Goal: Use online tool/utility

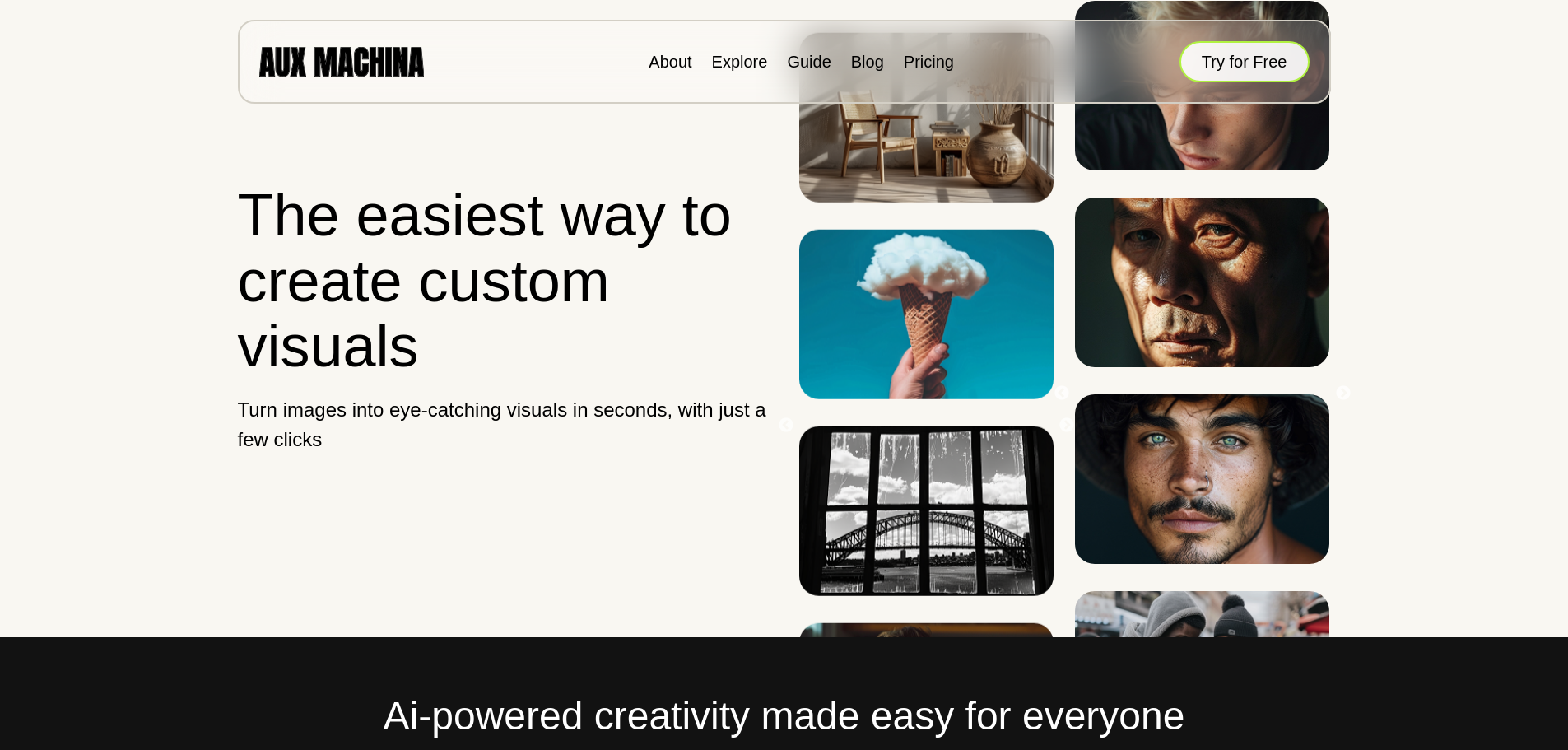
click at [1236, 73] on button "Try for Free" at bounding box center [1245, 61] width 130 height 41
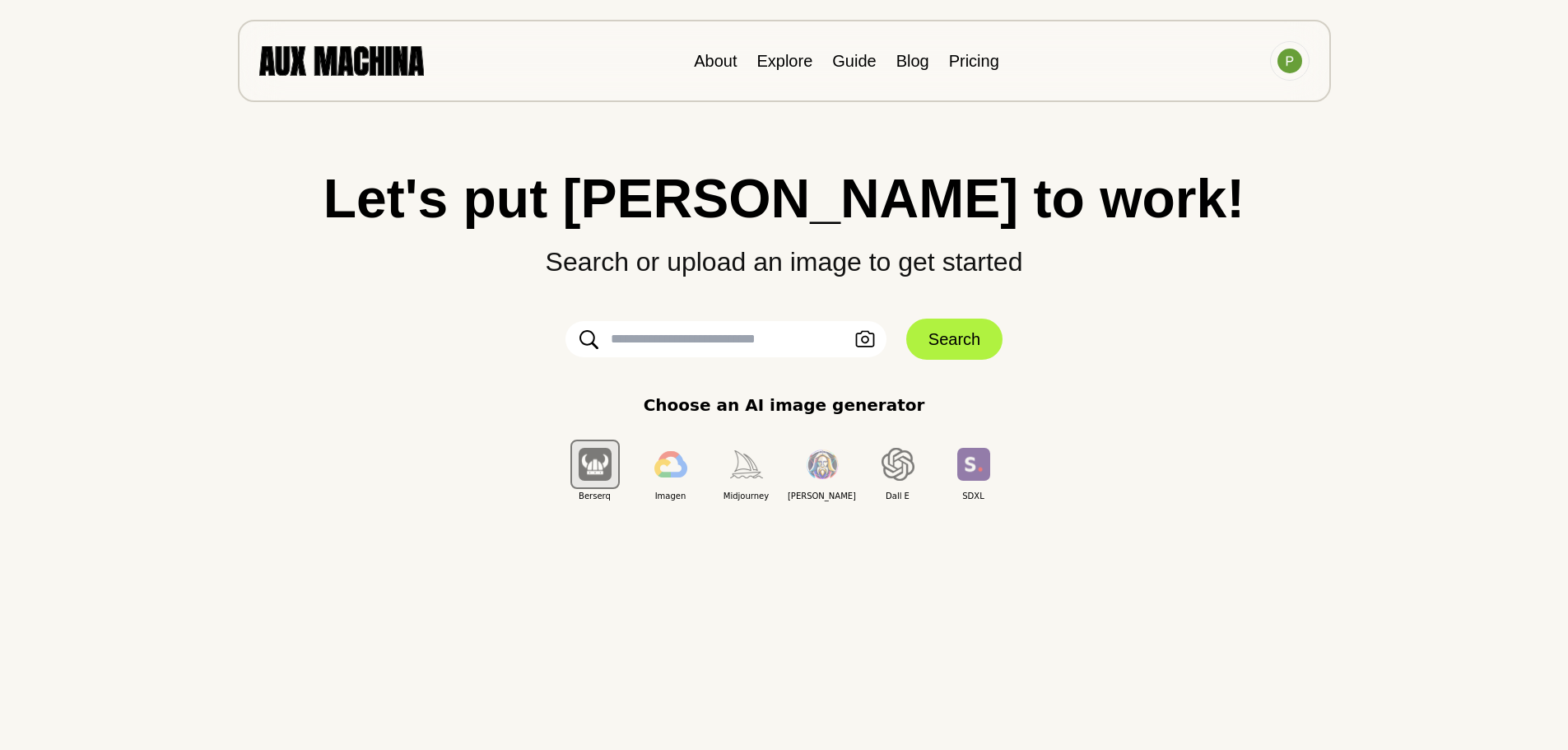
click at [662, 341] on input "text" at bounding box center [725, 339] width 320 height 36
paste input "**********"
type input "**********"
click at [598, 473] on img "button" at bounding box center [595, 464] width 33 height 33
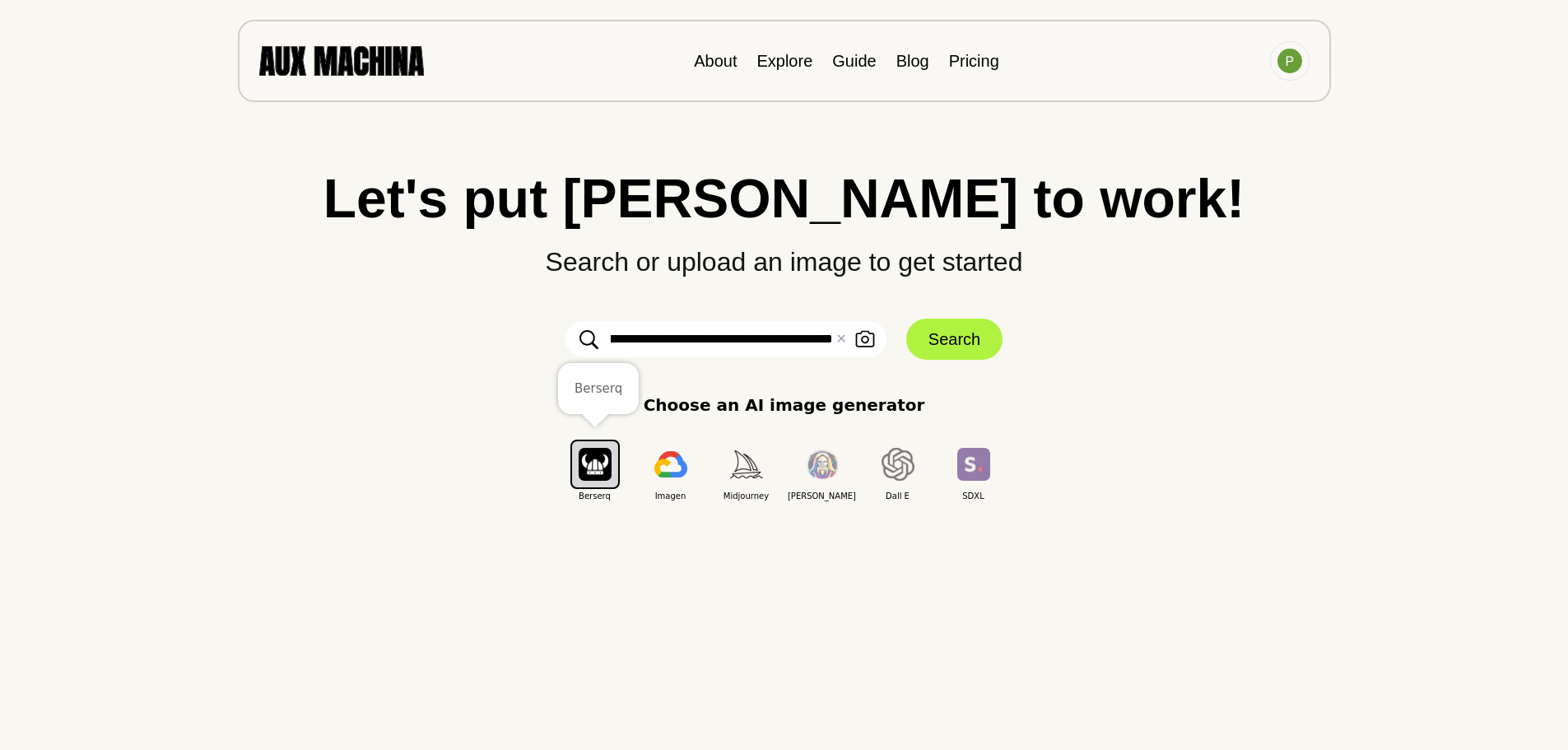
scroll to position [0, 0]
click at [897, 467] on img "button" at bounding box center [897, 464] width 33 height 33
click at [589, 473] on img "button" at bounding box center [595, 464] width 33 height 33
click at [932, 342] on button "Search" at bounding box center [954, 339] width 97 height 41
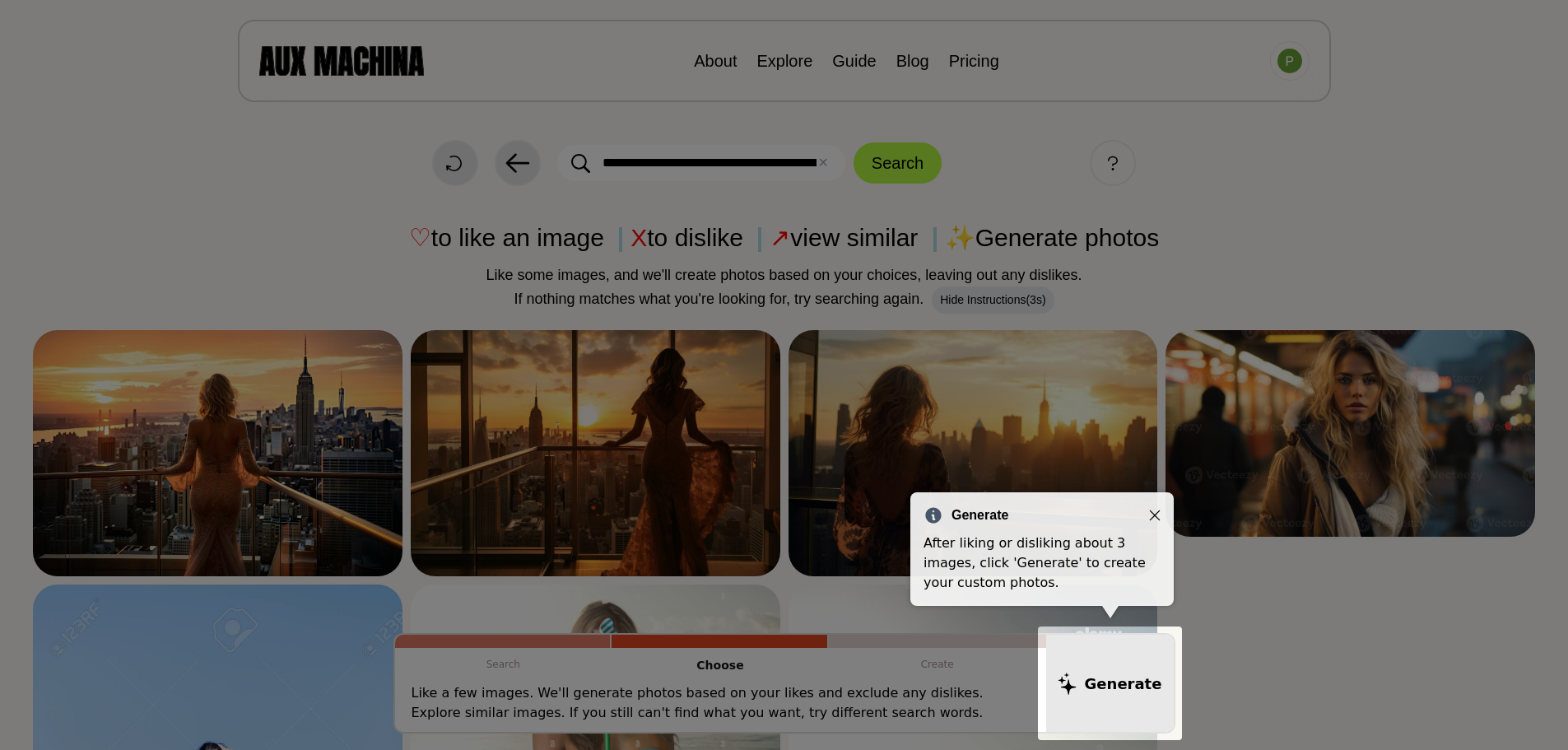
click at [1146, 511] on div "Generate" at bounding box center [1042, 515] width 237 height 20
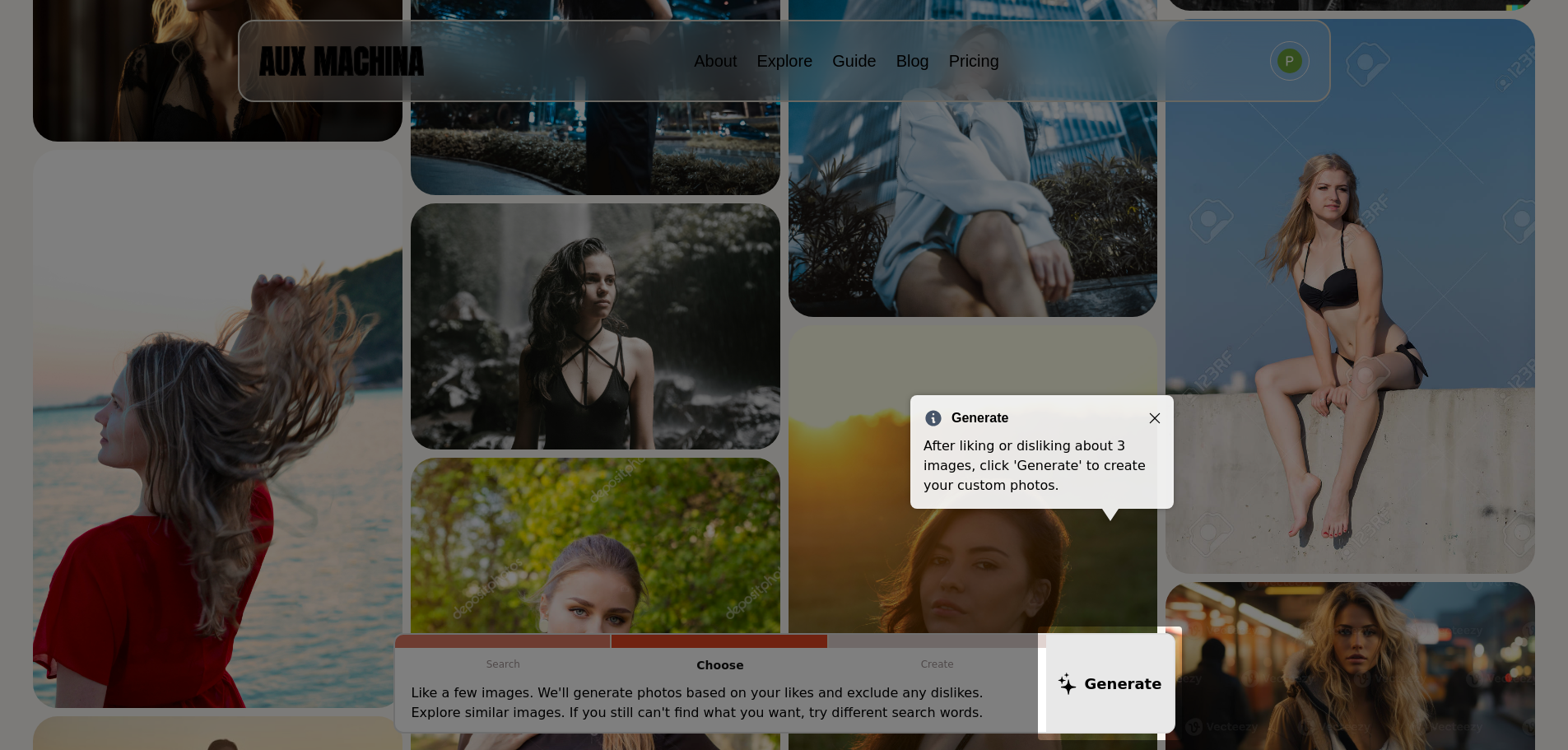
scroll to position [1316, 0]
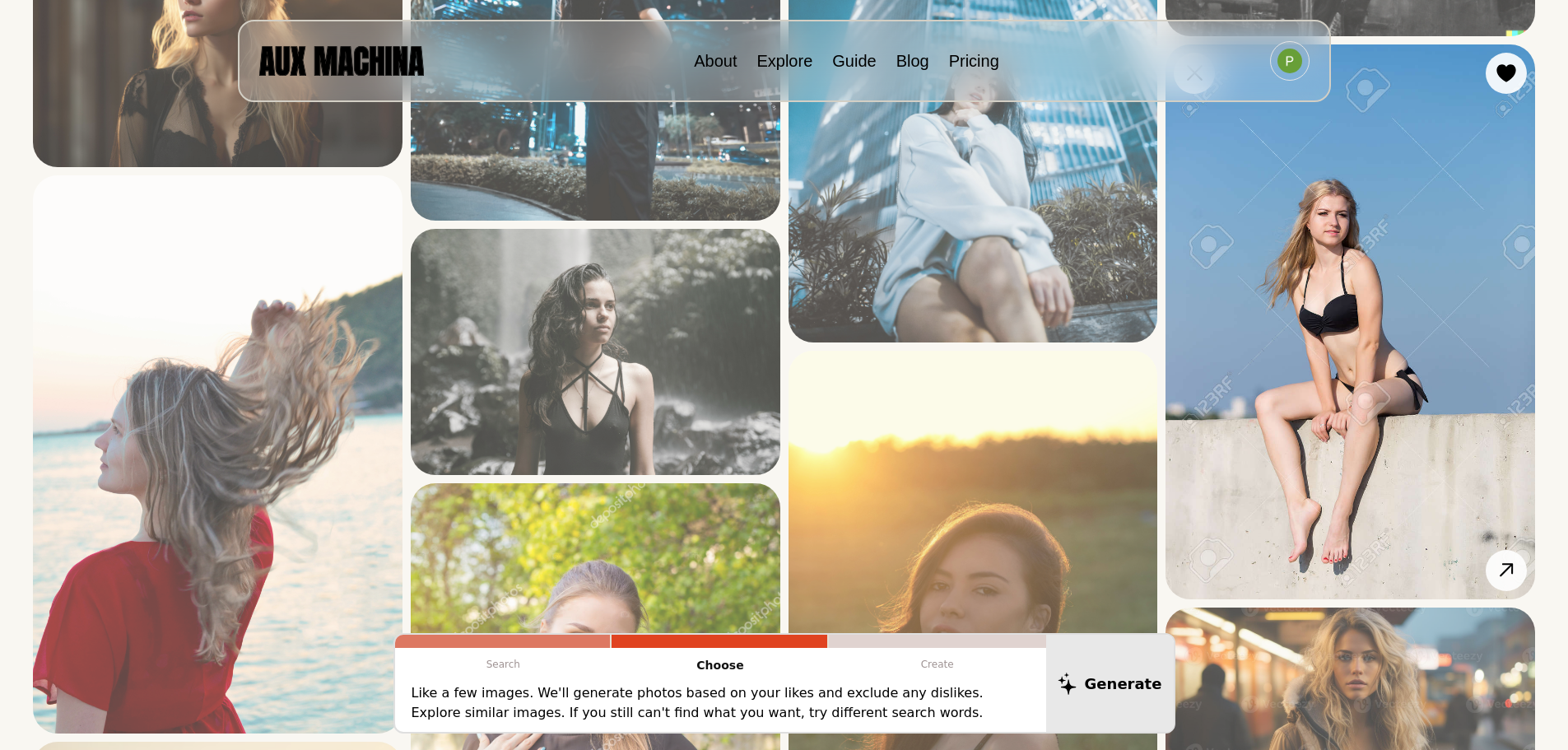
scroll to position [1152, 0]
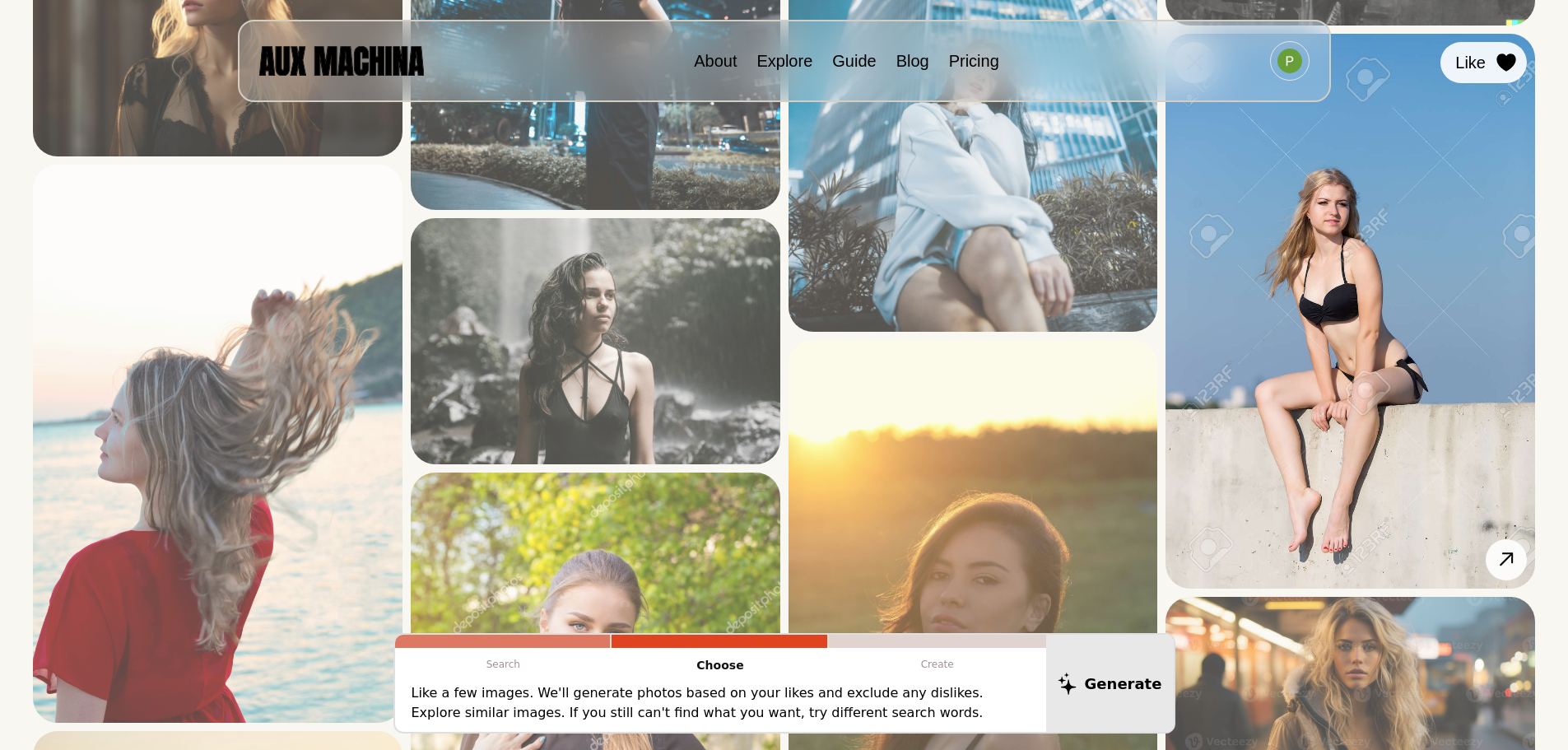
click at [1510, 61] on icon at bounding box center [1506, 62] width 19 height 18
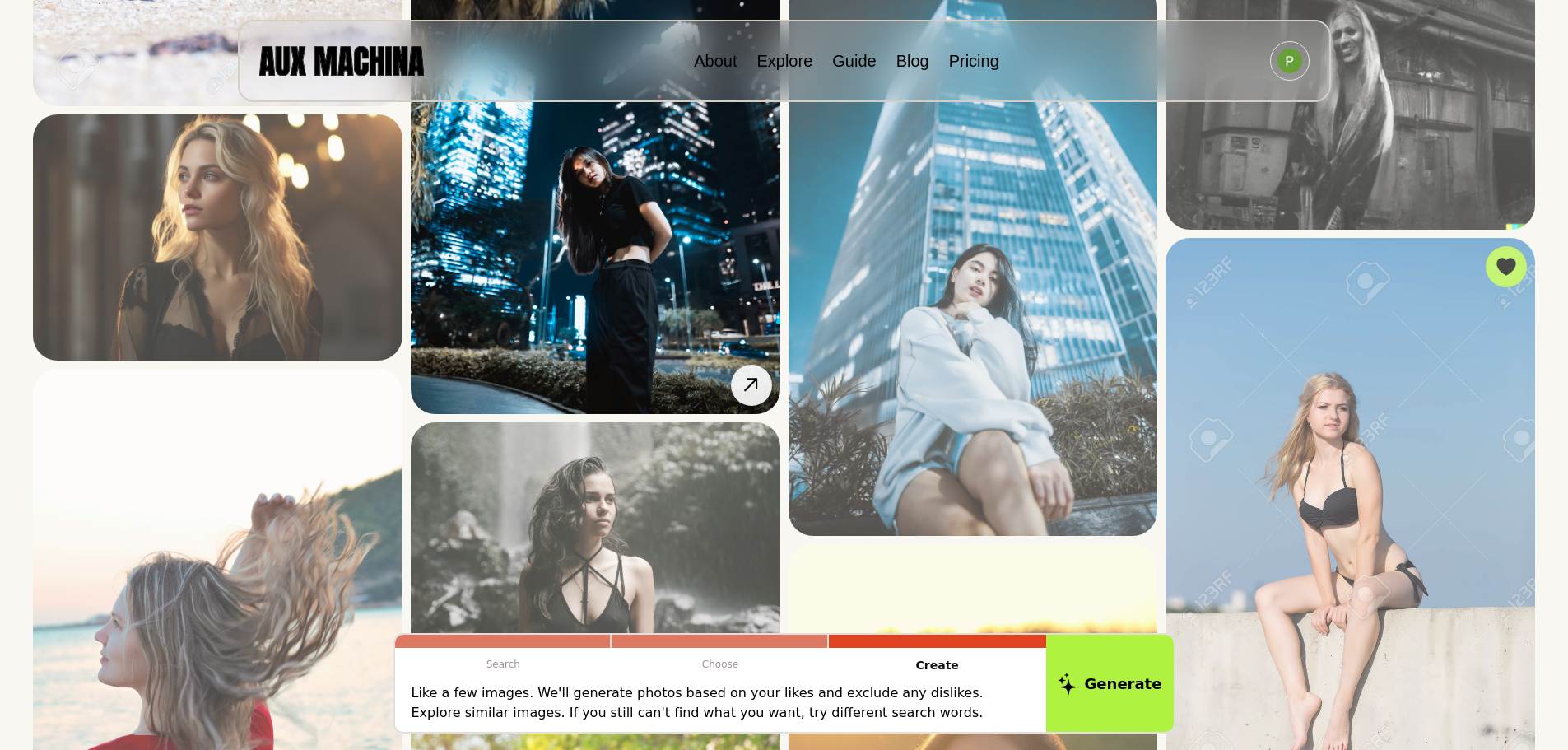
scroll to position [658, 0]
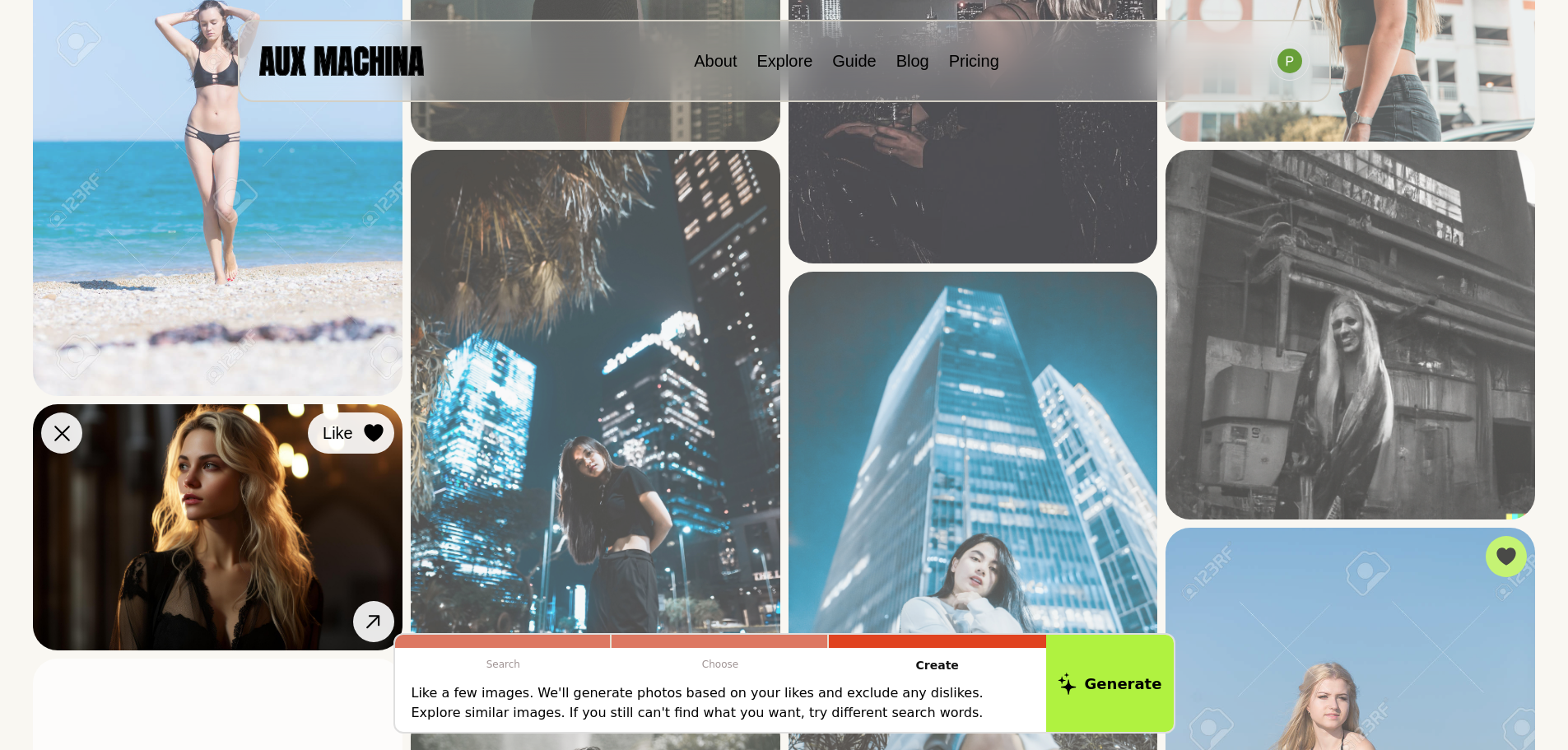
click at [357, 434] on button "Like" at bounding box center [351, 432] width 86 height 41
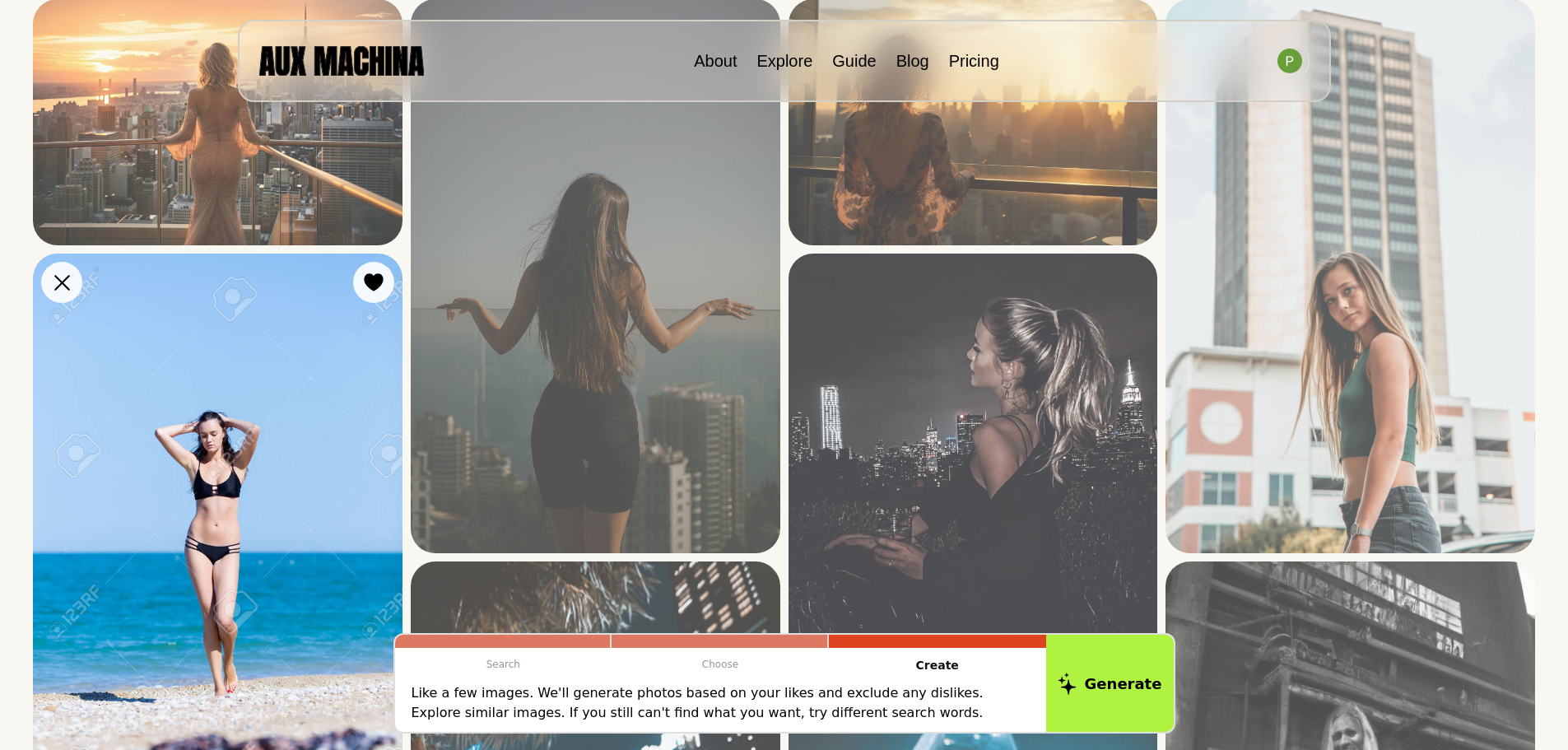
scroll to position [0, 0]
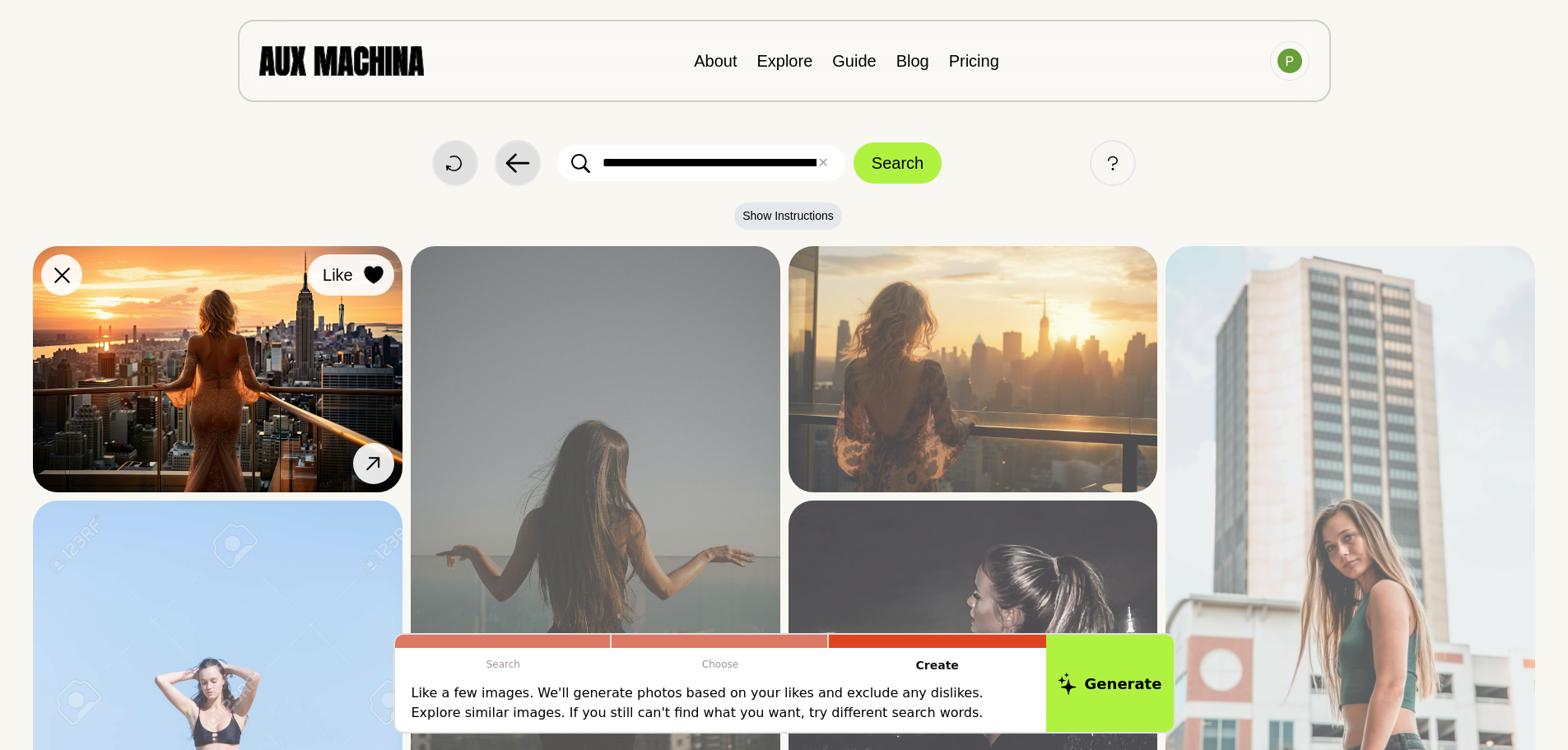
click at [368, 280] on icon at bounding box center [373, 275] width 20 height 18
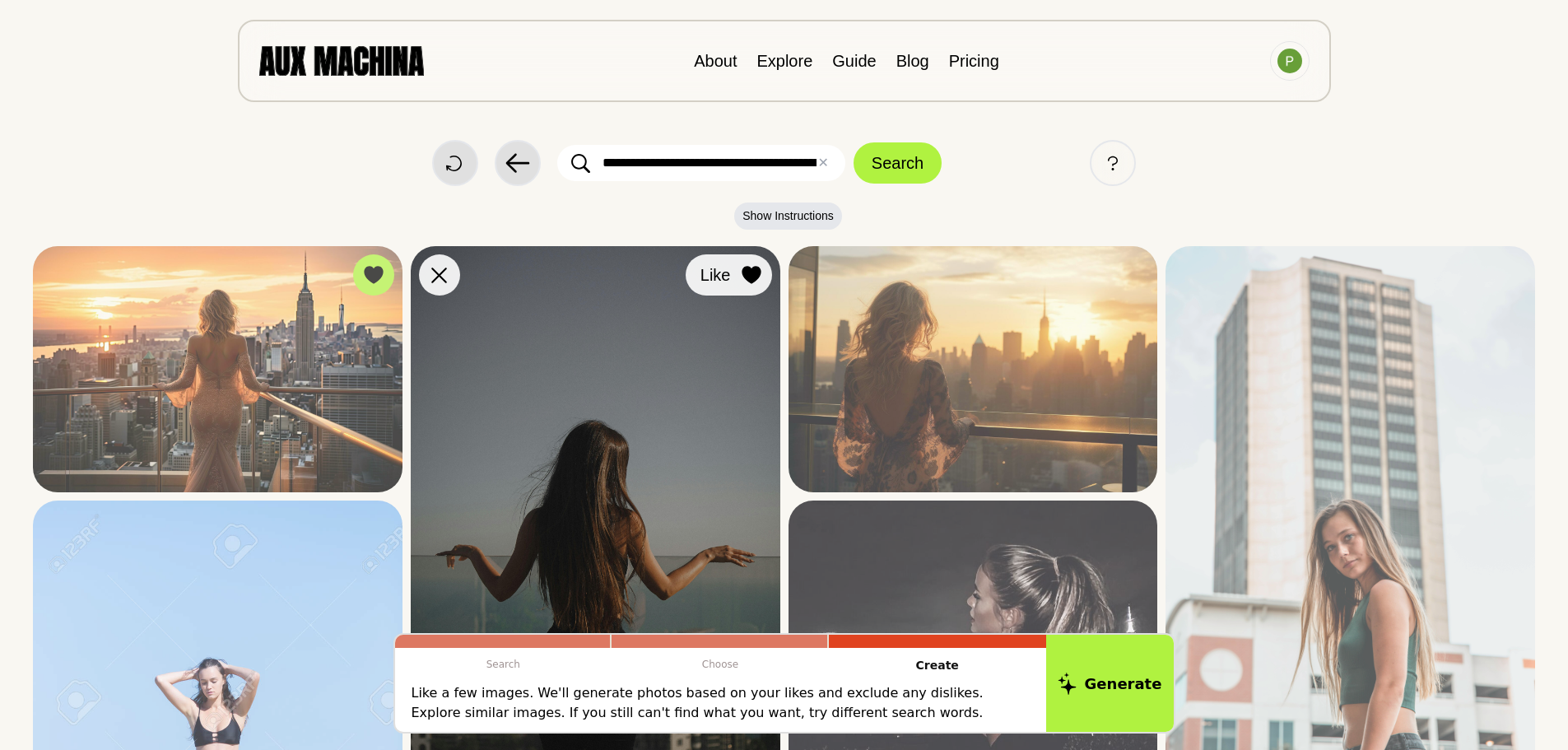
click at [762, 268] on div at bounding box center [751, 275] width 25 height 25
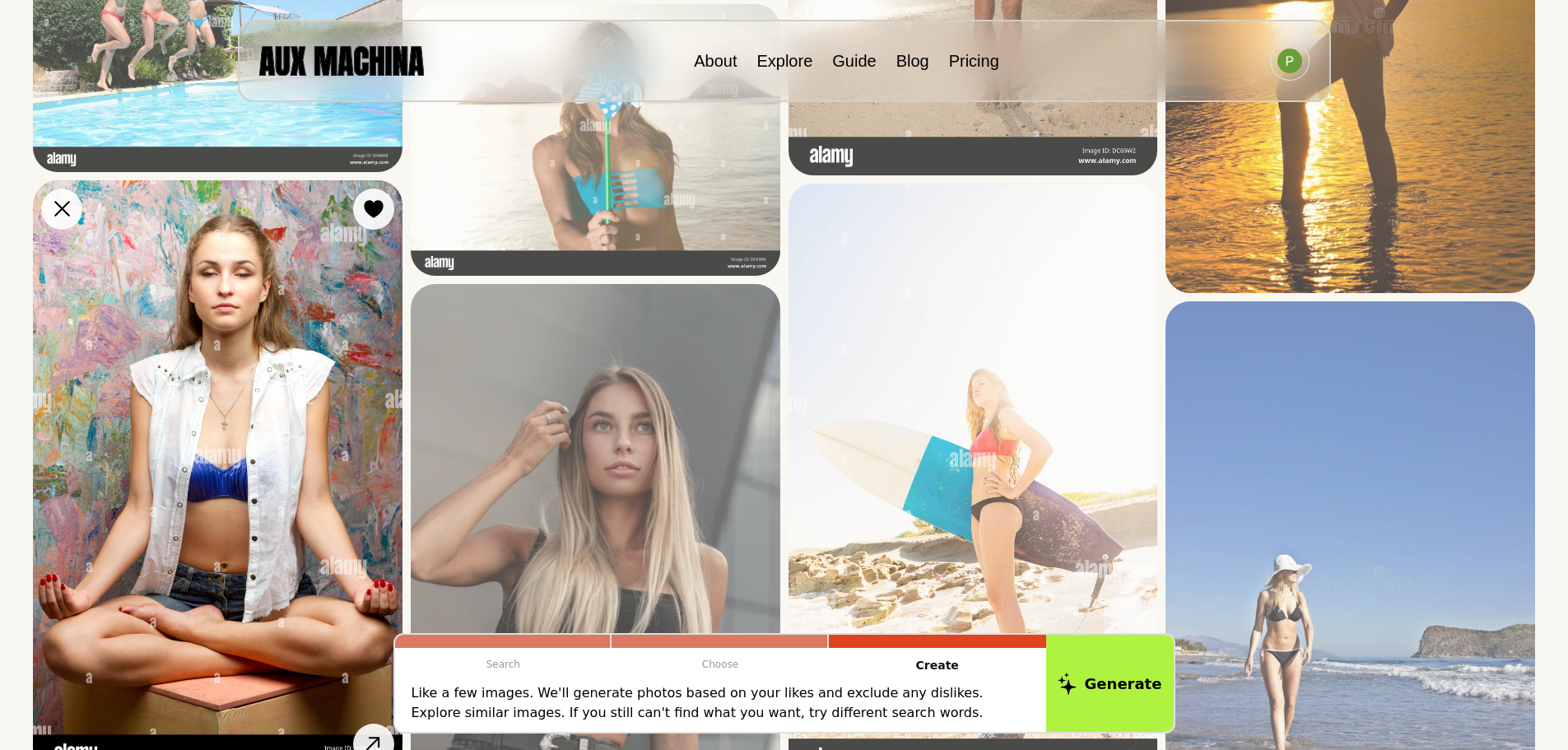
scroll to position [2468, 0]
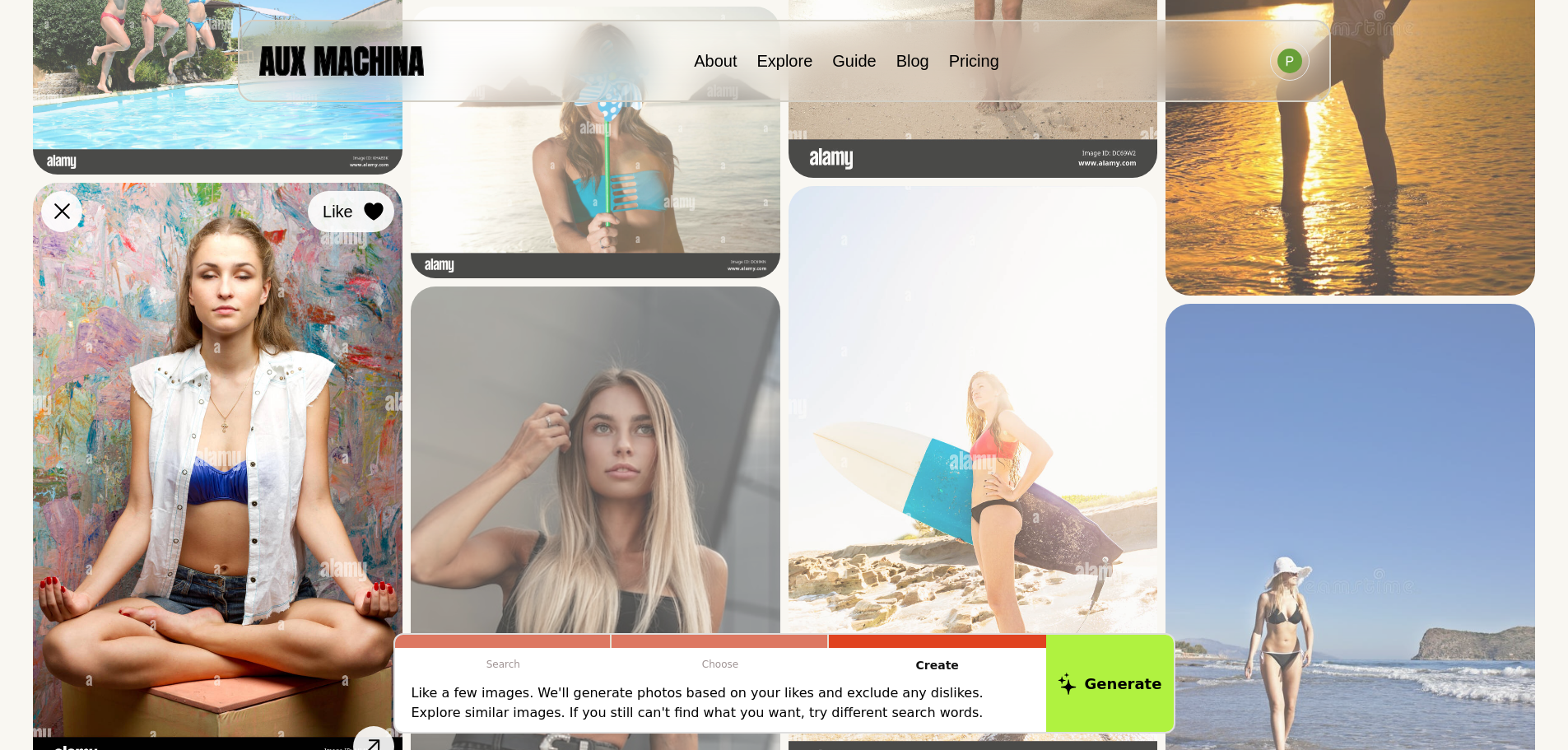
click at [372, 208] on icon at bounding box center [373, 211] width 19 height 18
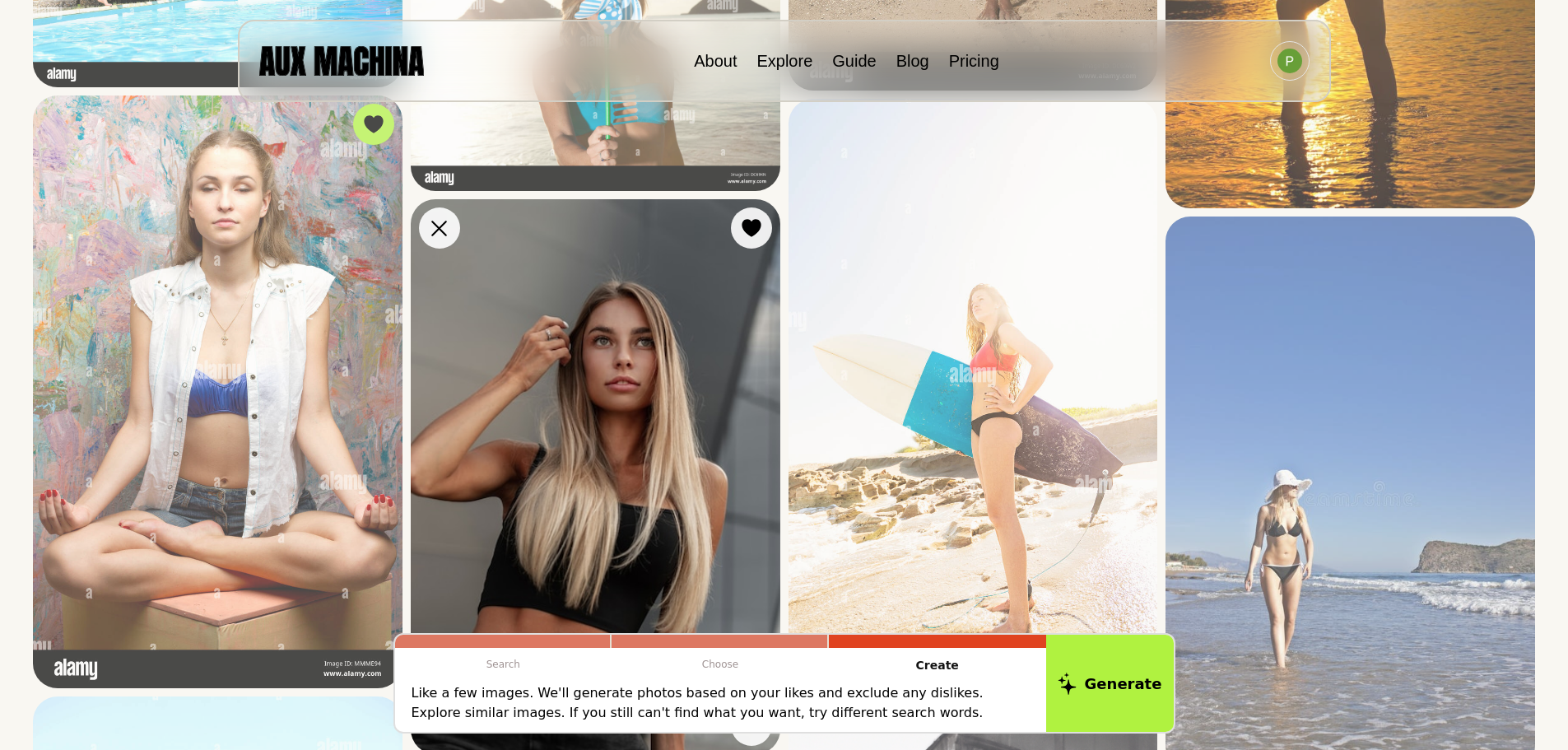
scroll to position [2550, 0]
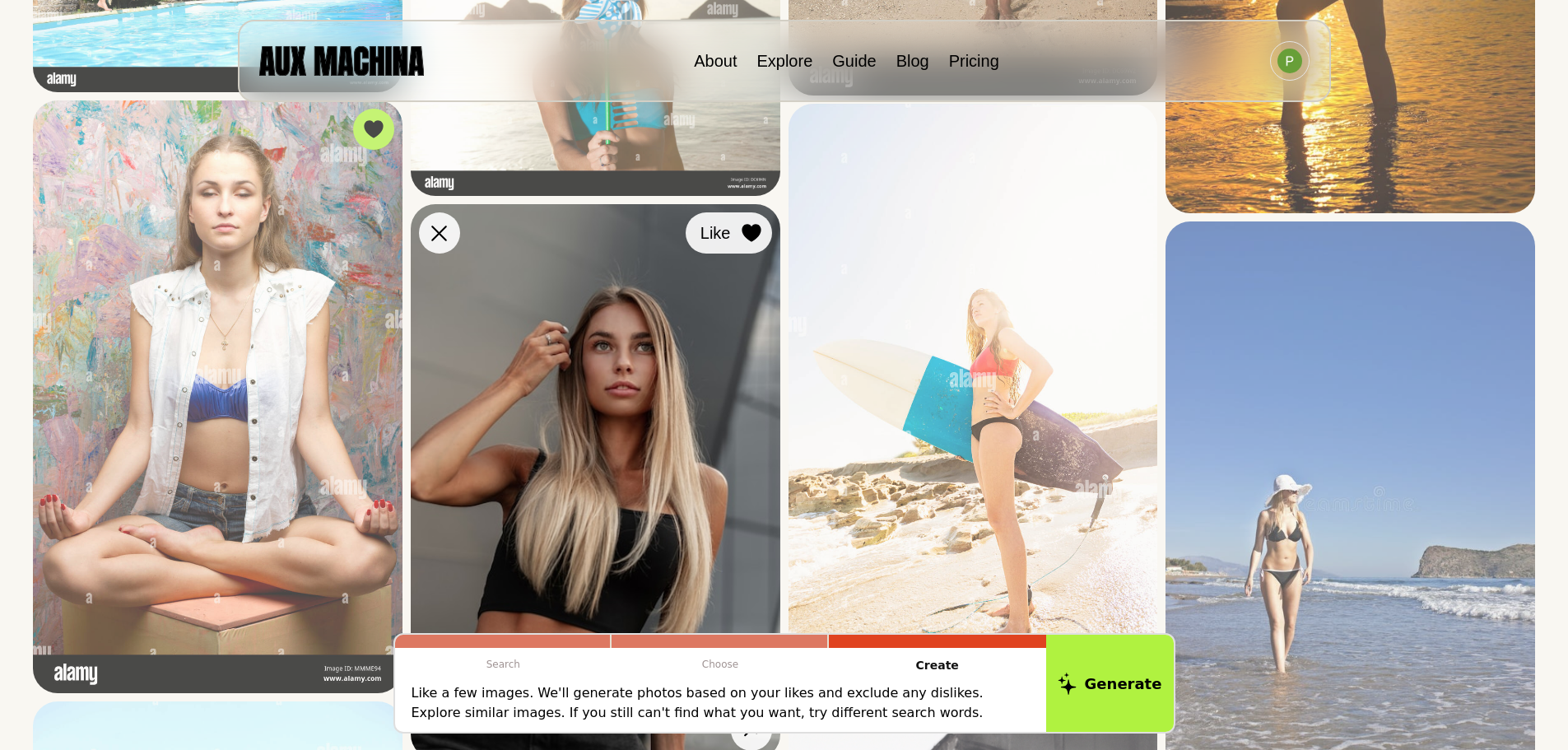
click at [750, 242] on icon at bounding box center [751, 232] width 20 height 18
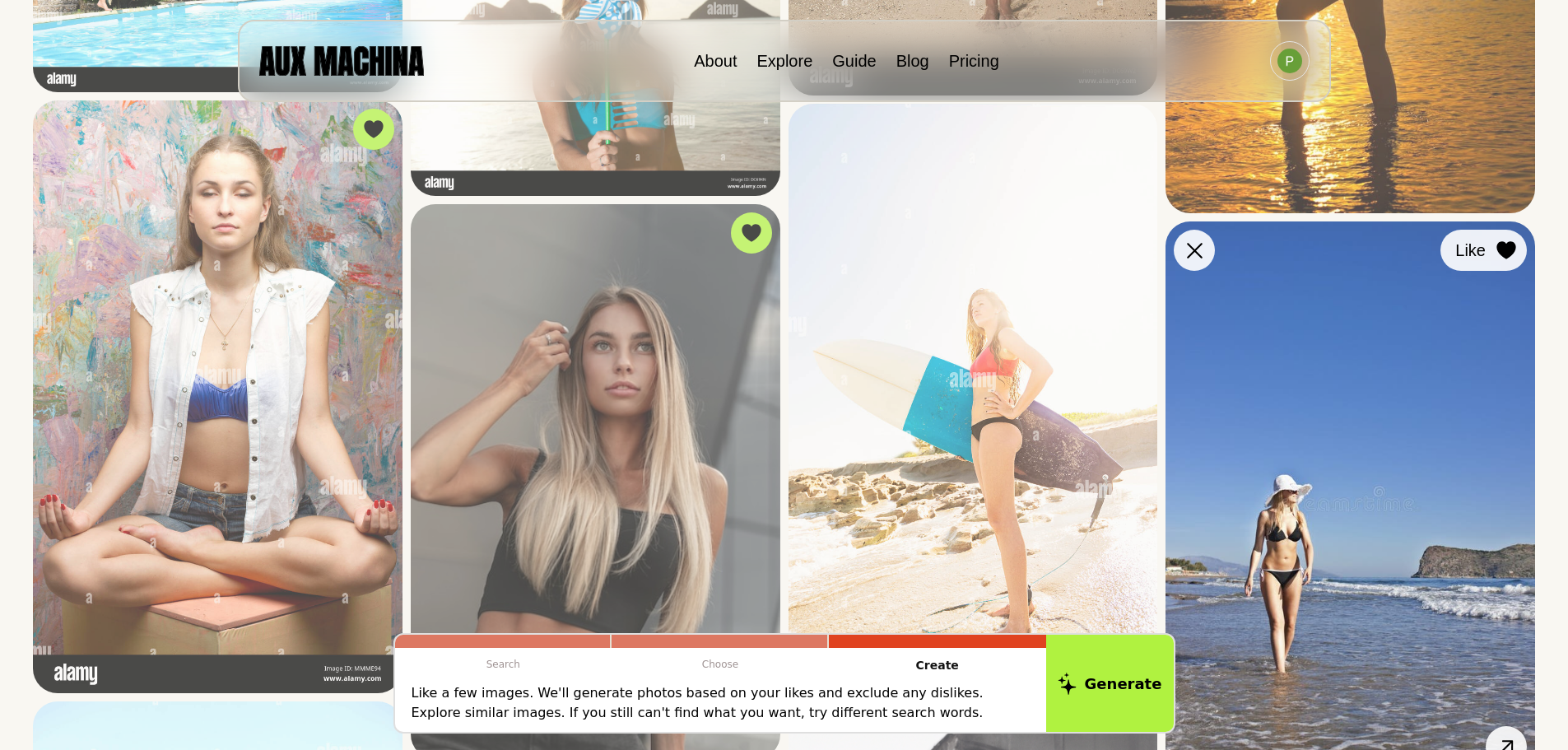
click at [1503, 255] on icon at bounding box center [1506, 250] width 19 height 18
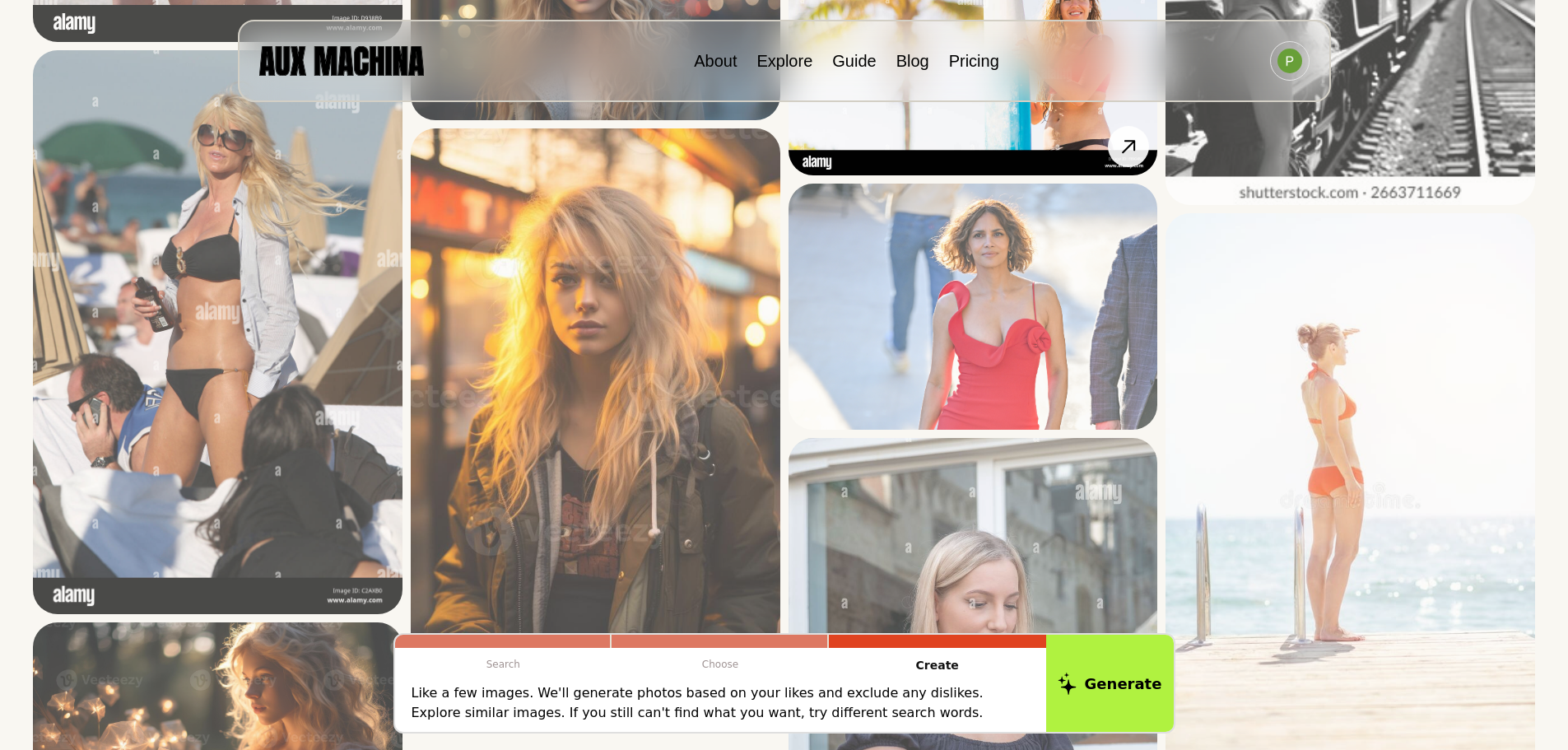
scroll to position [3785, 0]
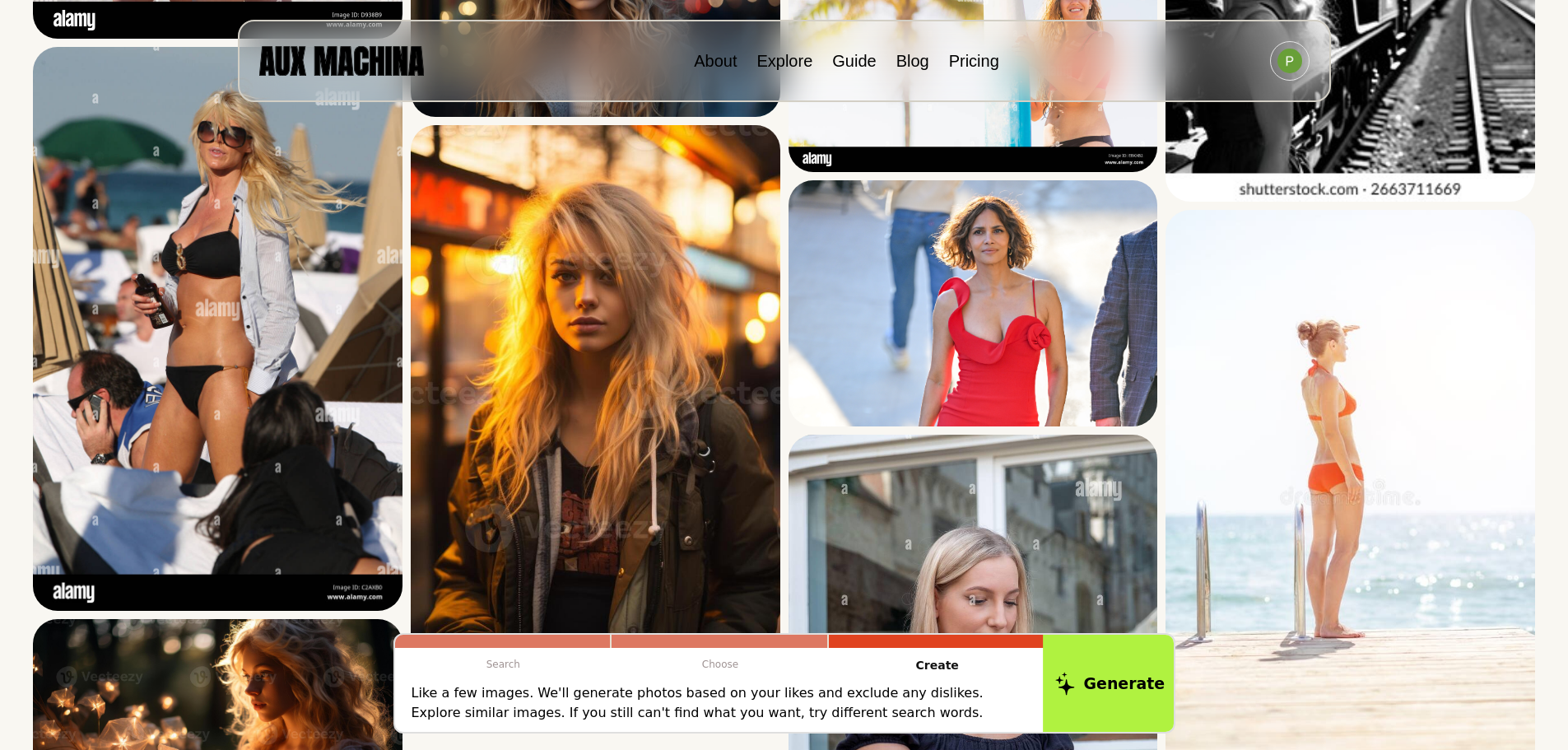
click at [1104, 686] on button "Generate" at bounding box center [1110, 683] width 134 height 102
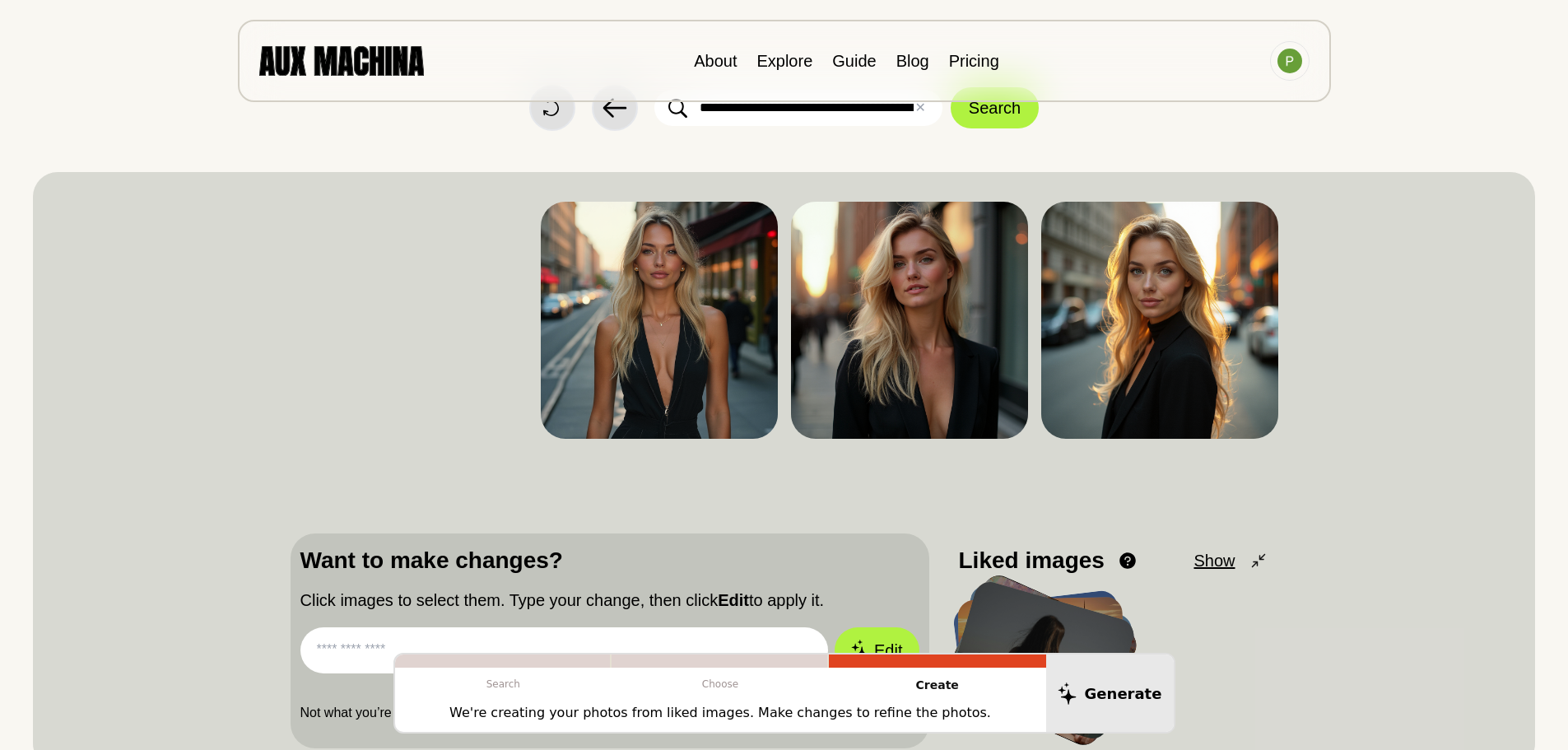
scroll to position [165, 0]
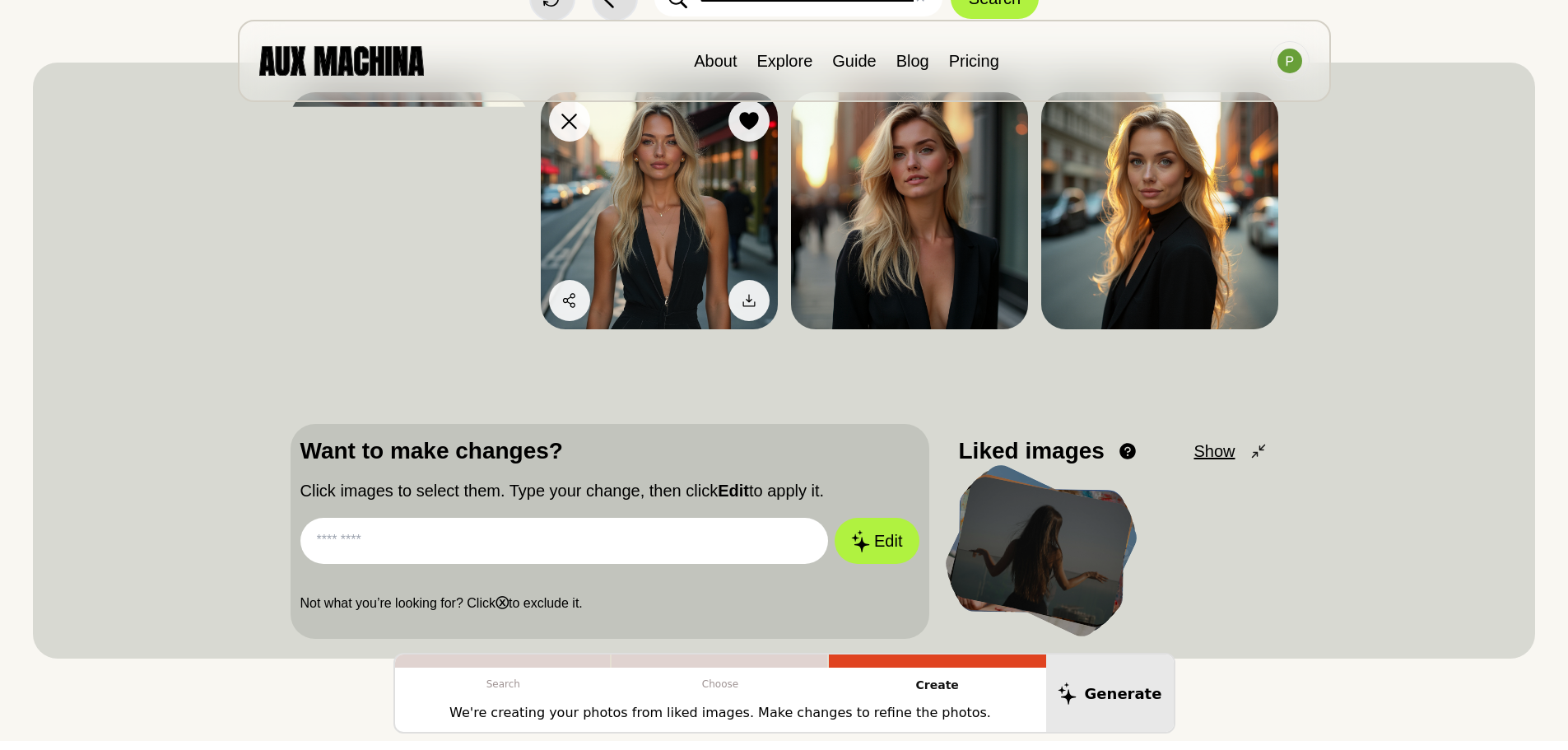
click at [683, 249] on img at bounding box center [659, 210] width 237 height 237
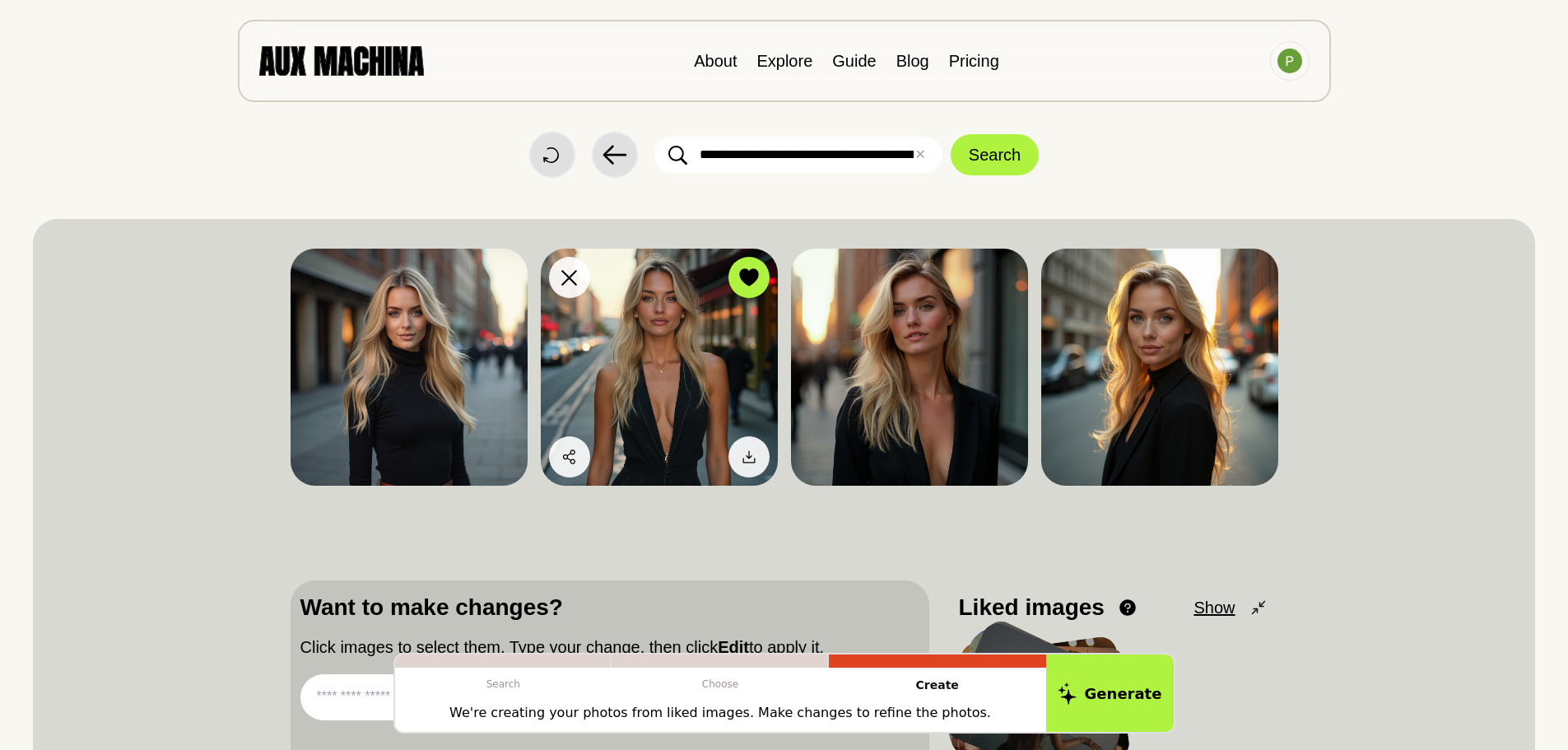
scroll to position [0, 0]
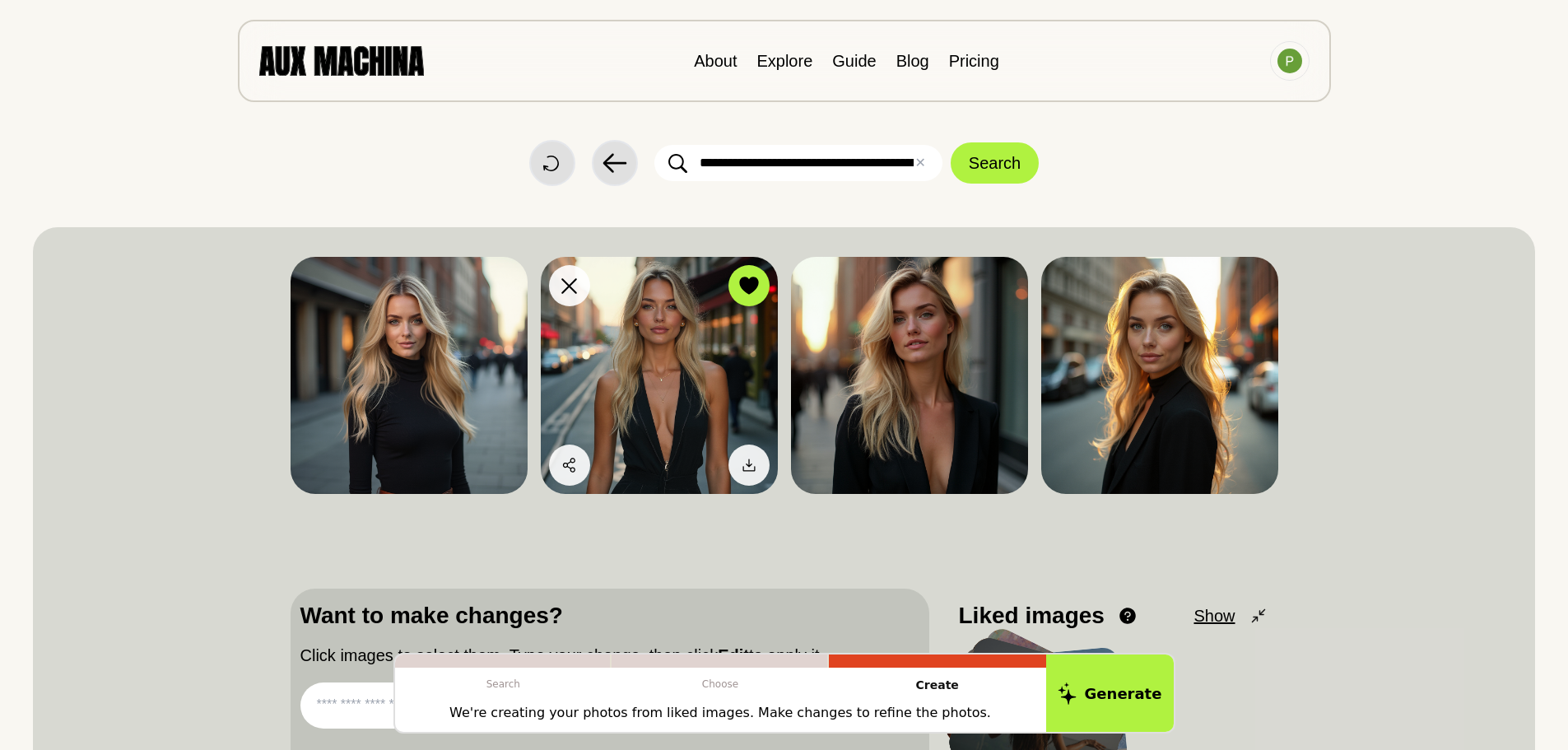
click at [675, 316] on img at bounding box center [659, 375] width 237 height 237
click at [733, 461] on button "Download" at bounding box center [704, 464] width 132 height 41
